Goal: Information Seeking & Learning: Learn about a topic

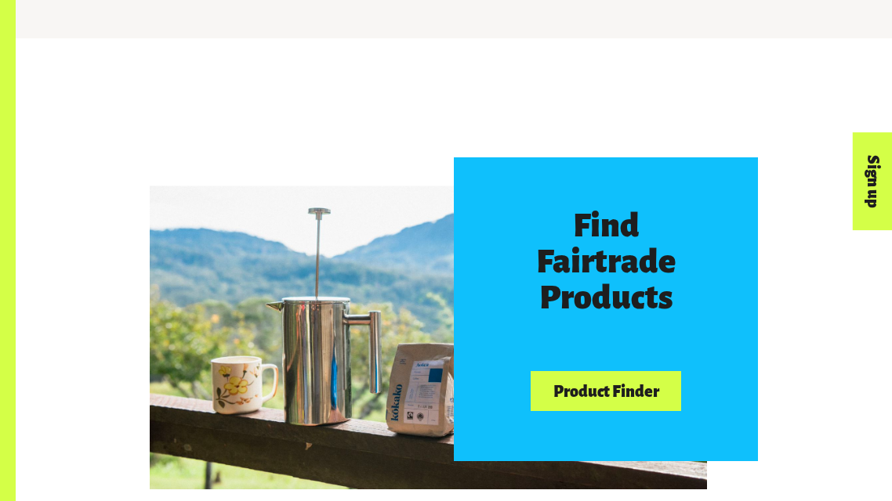
scroll to position [764, 0]
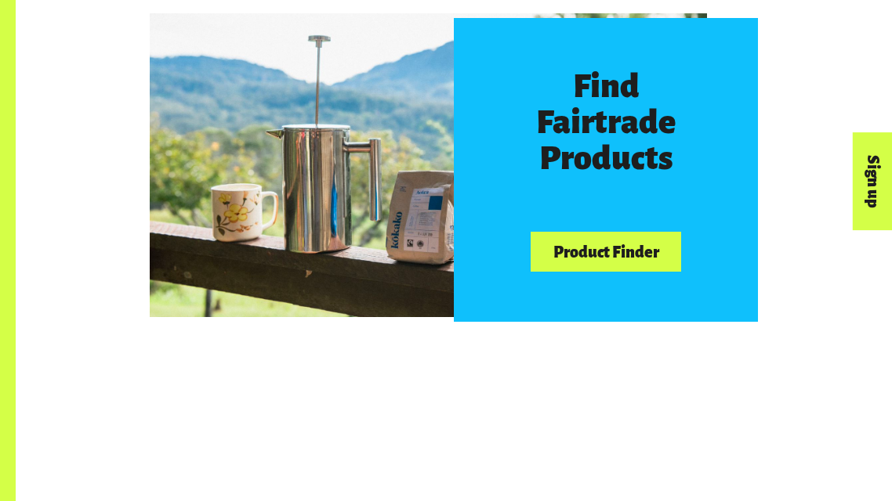
click at [545, 269] on link "Product Finder" at bounding box center [605, 252] width 150 height 40
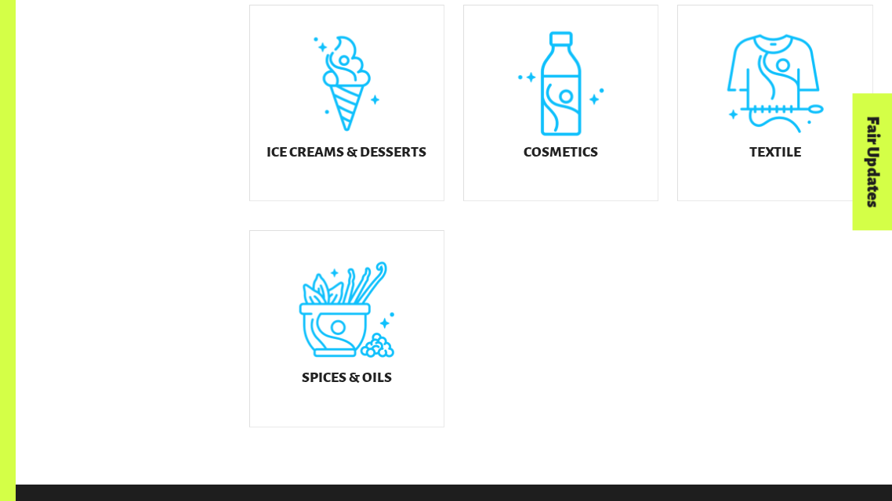
scroll to position [880, 0]
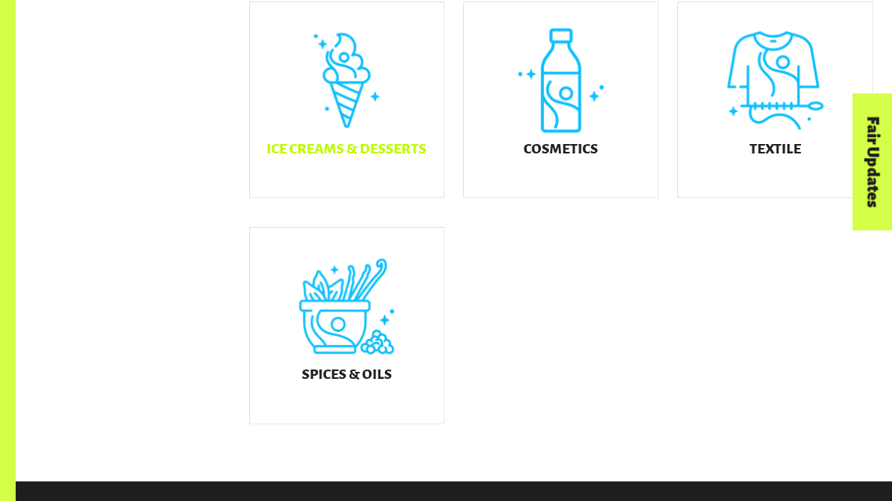
click at [365, 190] on div "Ice Creams & Desserts" at bounding box center [347, 99] width 194 height 195
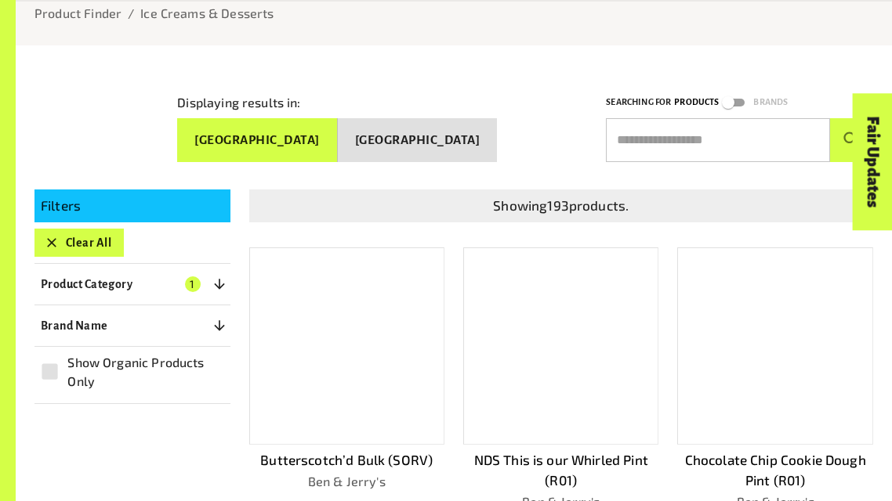
scroll to position [161, 0]
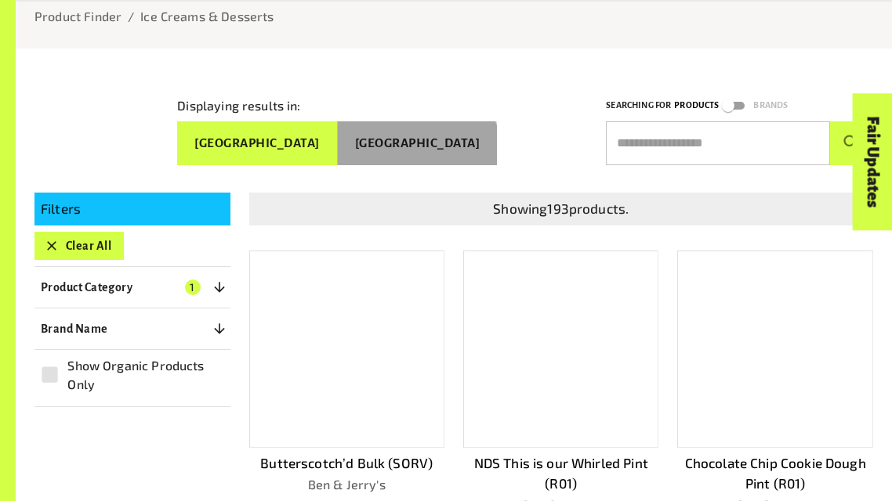
click at [472, 151] on button "[GEOGRAPHIC_DATA]" at bounding box center [417, 143] width 159 height 44
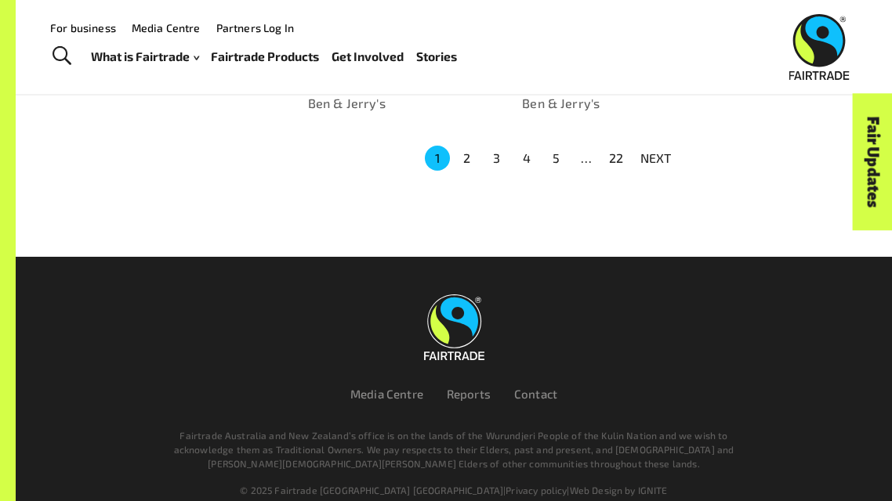
scroll to position [0, 0]
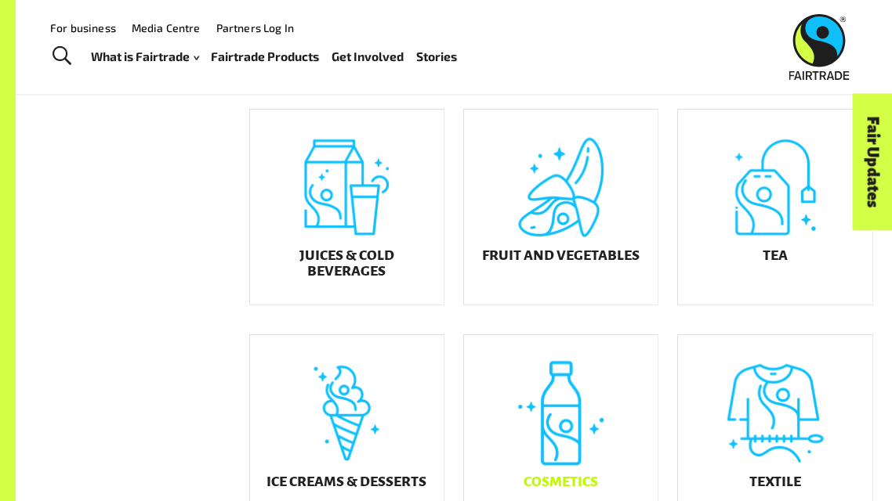
scroll to position [545, 0]
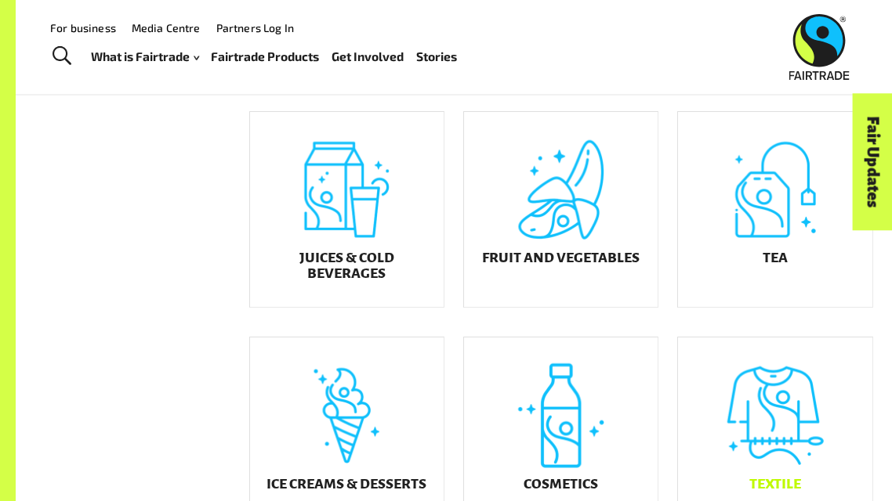
click at [817, 467] on div "Textile" at bounding box center [775, 435] width 194 height 195
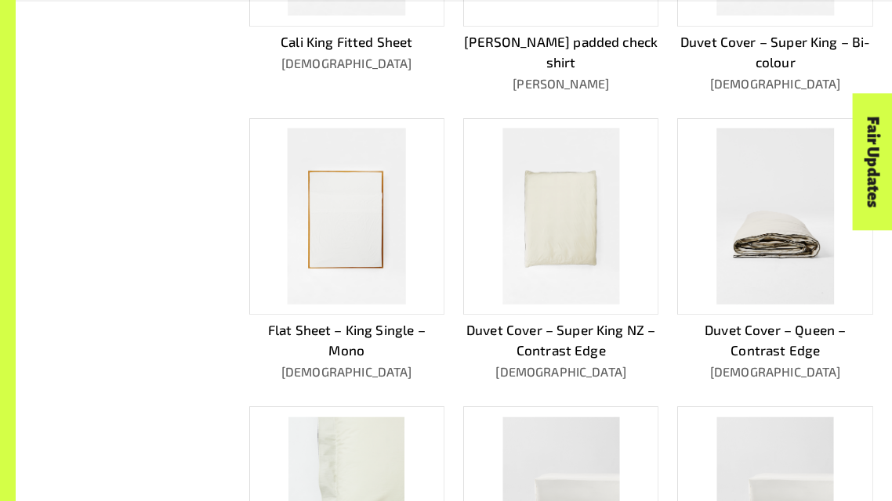
scroll to position [586, 0]
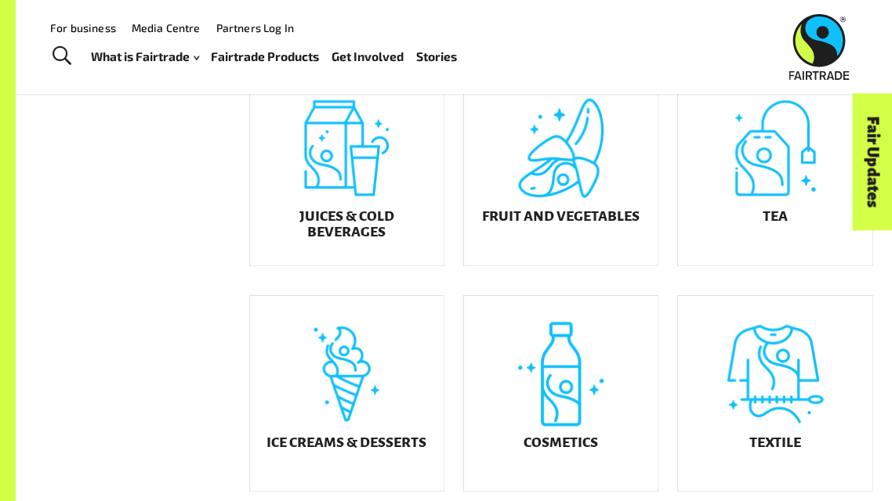
scroll to position [545, 0]
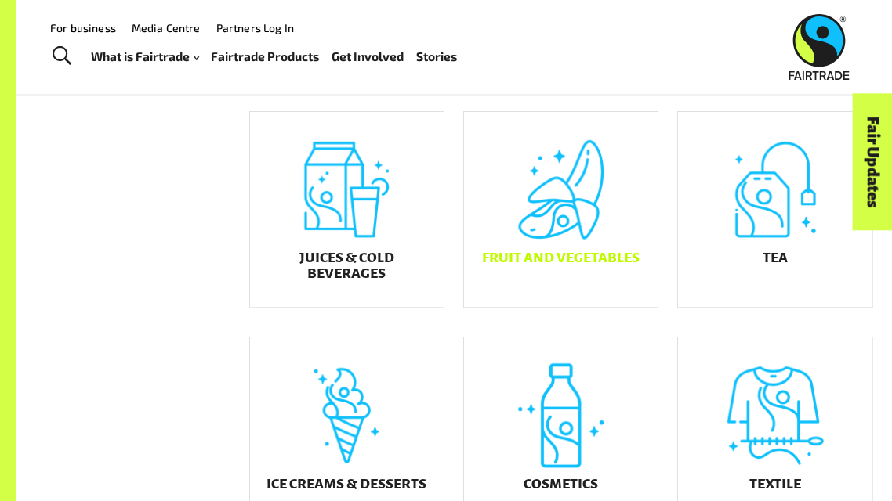
click at [581, 182] on div "Fruit and Vegetables" at bounding box center [561, 209] width 194 height 195
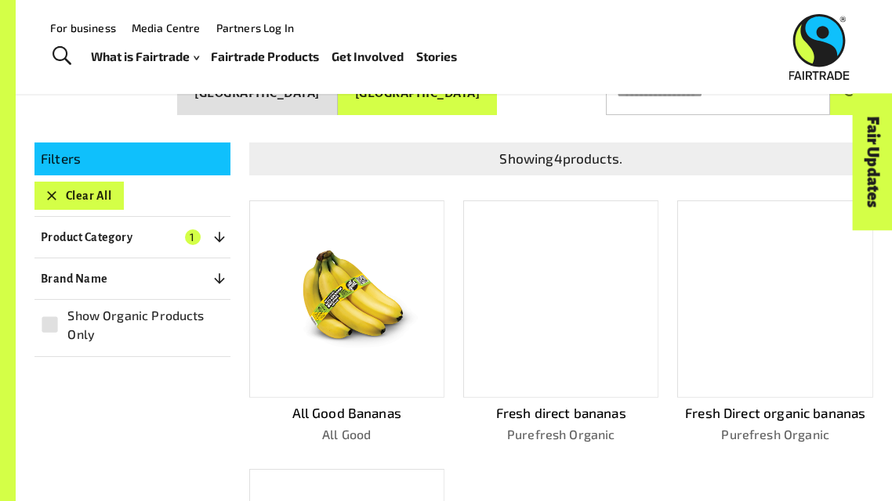
scroll to position [211, 0]
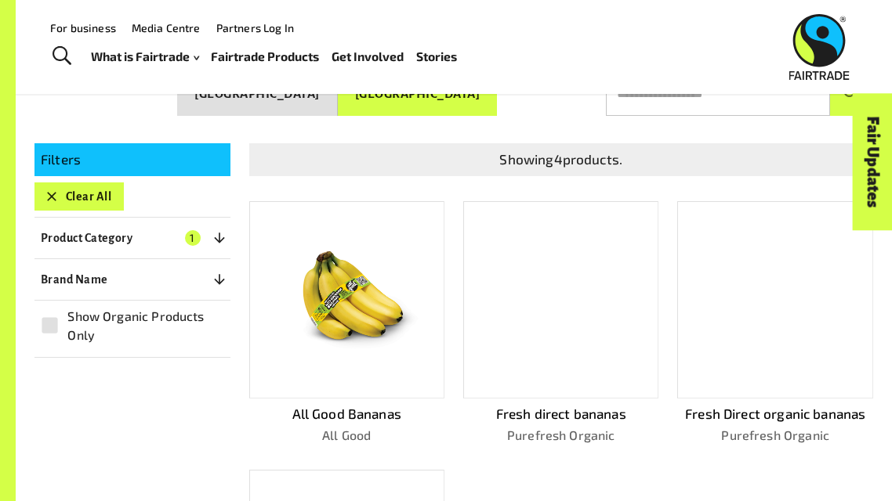
click at [331, 100] on button "[GEOGRAPHIC_DATA]" at bounding box center [257, 94] width 160 height 44
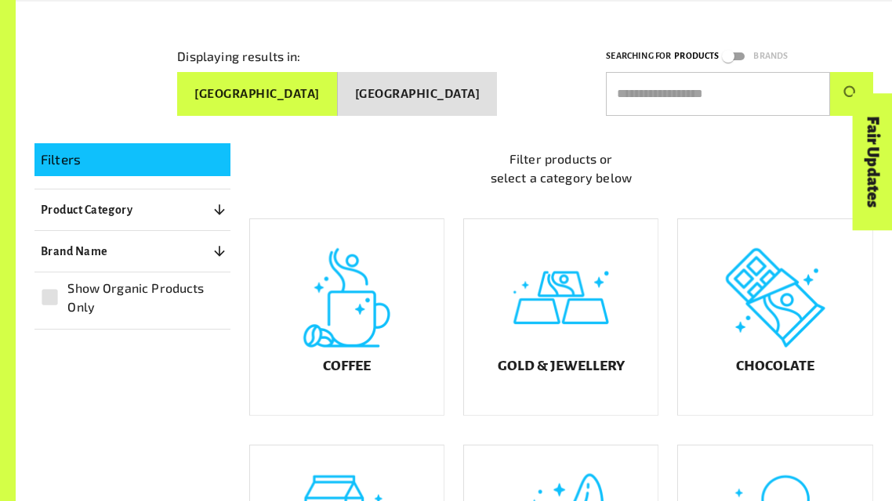
scroll to position [379, 0]
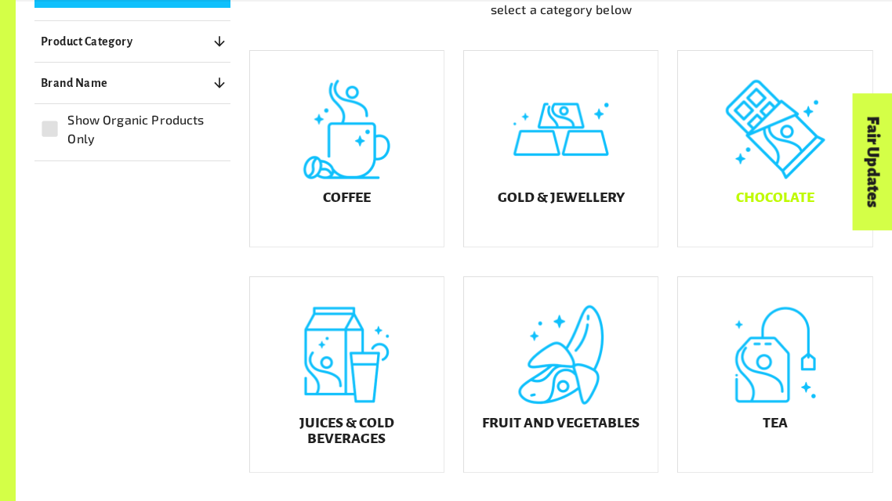
click at [763, 168] on div "Chocolate" at bounding box center [775, 148] width 194 height 195
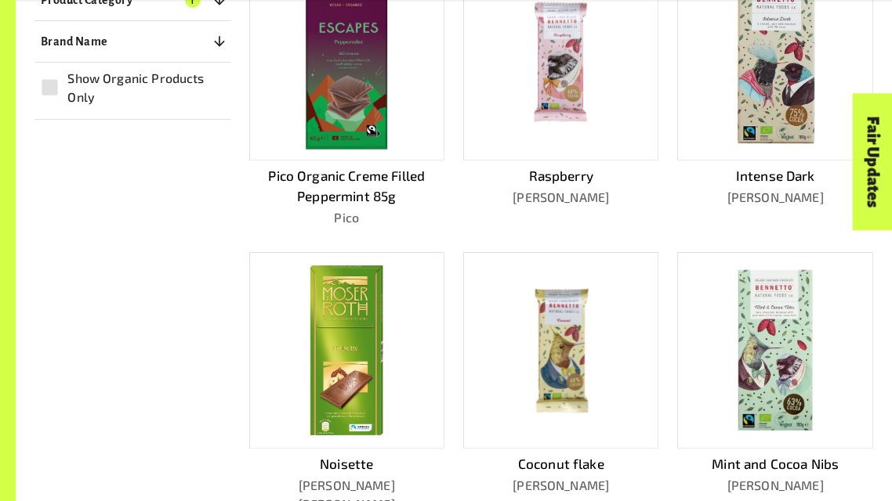
scroll to position [449, 0]
click at [791, 326] on img at bounding box center [775, 350] width 175 height 175
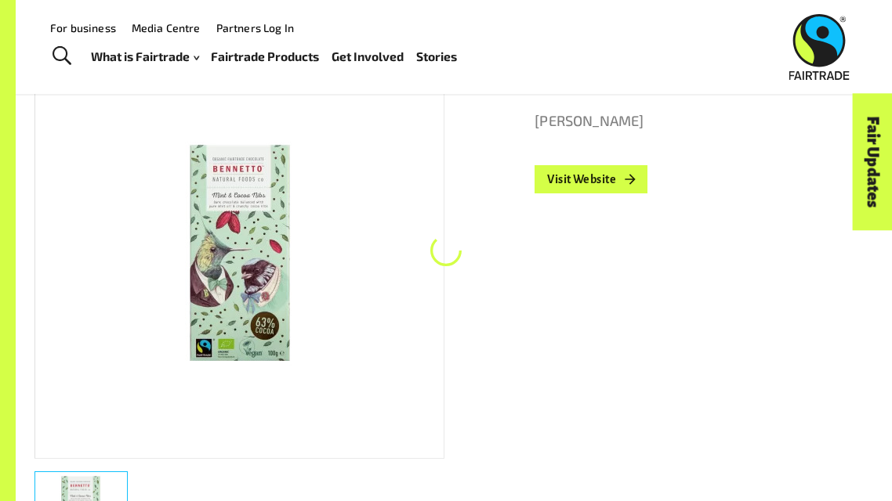
scroll to position [210, 0]
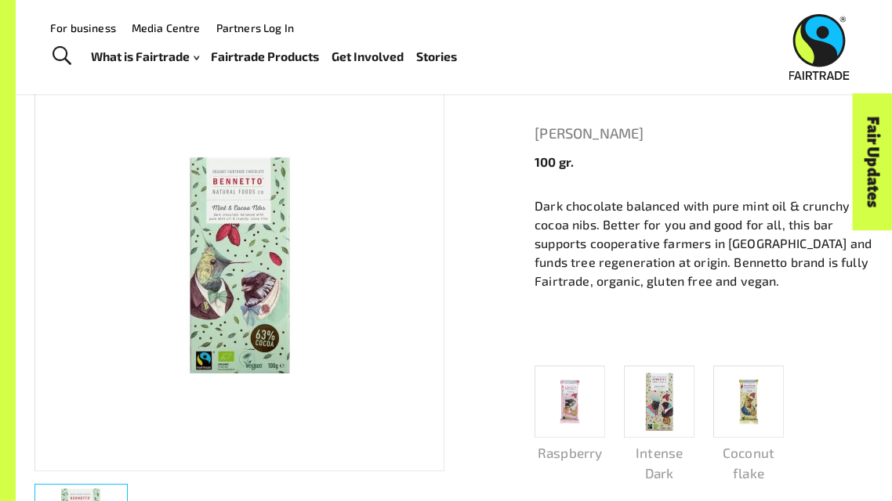
click at [257, 296] on img at bounding box center [239, 265] width 235 height 235
